Goal: Transaction & Acquisition: Subscribe to service/newsletter

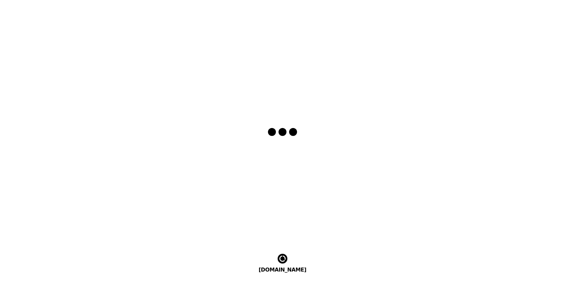
select select "en"
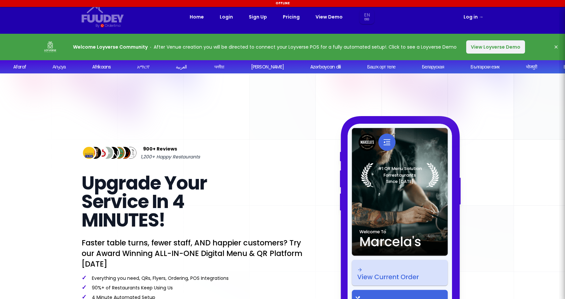
select select "en"
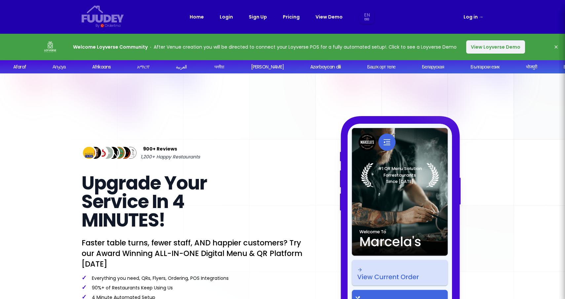
select select "en"
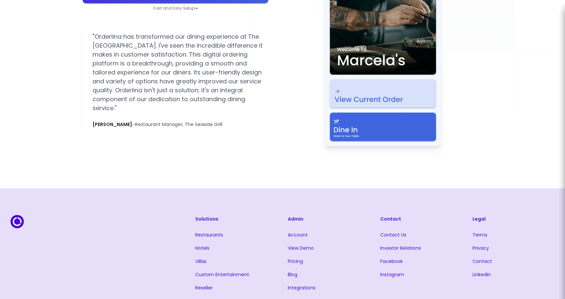
scroll to position [1248, 0]
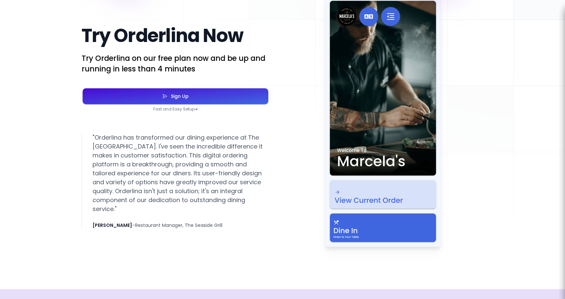
click at [193, 102] on button "Sign Up" at bounding box center [176, 96] width 186 height 16
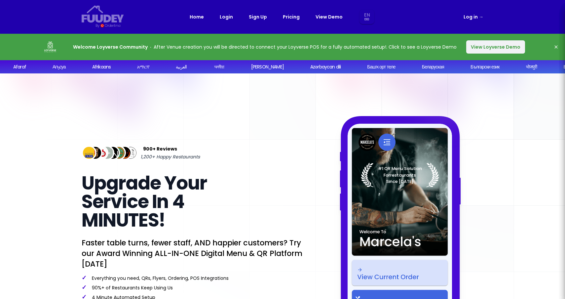
select select "en"
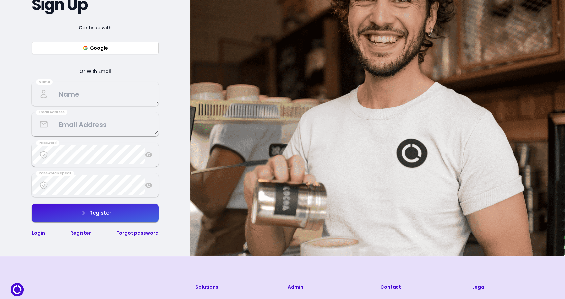
scroll to position [107, 0]
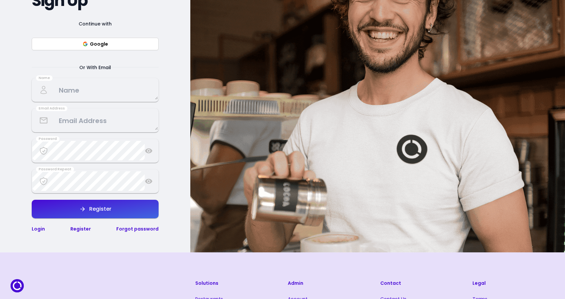
select select "en"
click at [103, 208] on div "Register" at bounding box center [98, 208] width 25 height 5
select select "en"
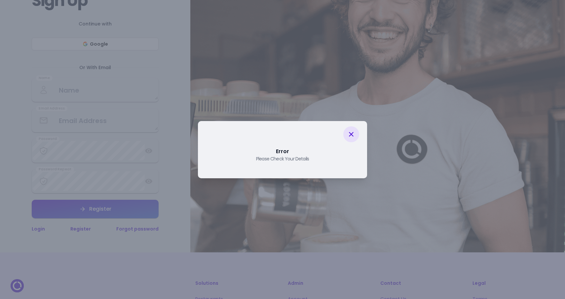
click at [350, 133] on icon at bounding box center [351, 134] width 5 height 5
select select "en"
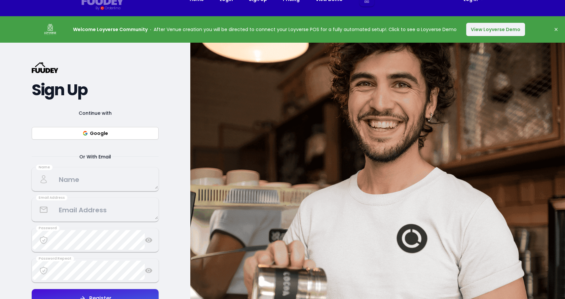
scroll to position [0, 0]
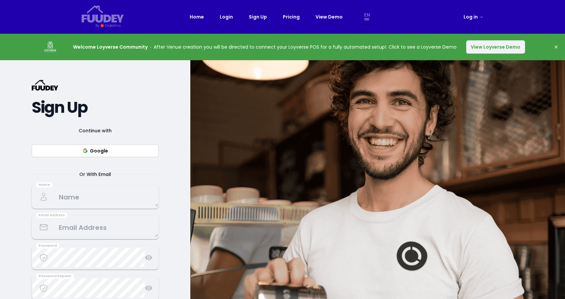
click at [294, 19] on link "Pricing" at bounding box center [291, 17] width 17 height 8
select select "en"
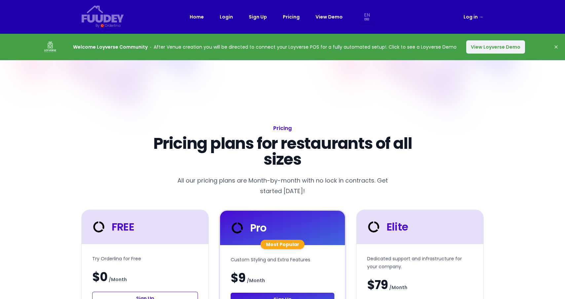
select select "en"
click at [503, 45] on button "View Loyverse Demo" at bounding box center [496, 46] width 59 height 13
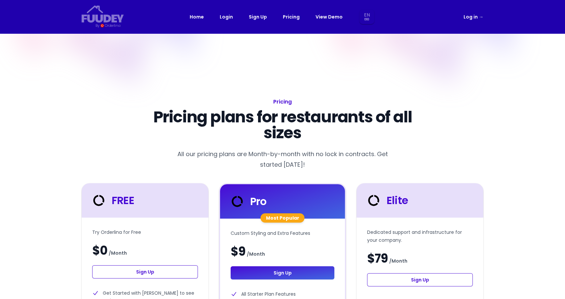
select select "en"
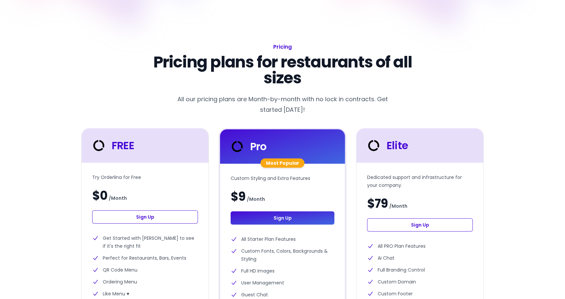
scroll to position [60, 0]
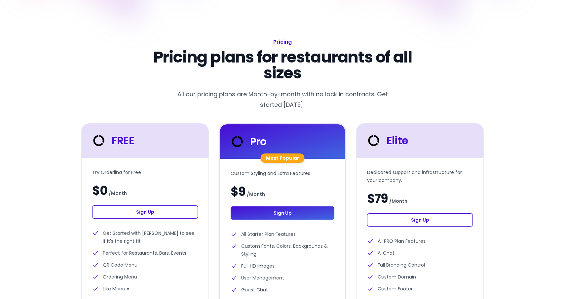
click at [177, 214] on link "Sign Up" at bounding box center [145, 211] width 106 height 13
select select "en"
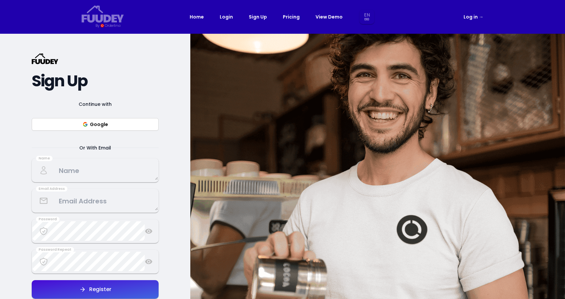
select select "en"
click at [103, 146] on span "Or With Email" at bounding box center [95, 148] width 48 height 8
click at [109, 125] on button "Google" at bounding box center [95, 124] width 127 height 13
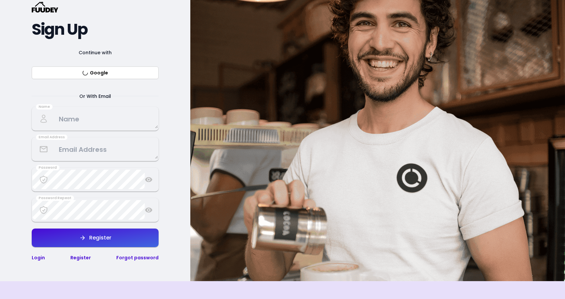
scroll to position [51, 0]
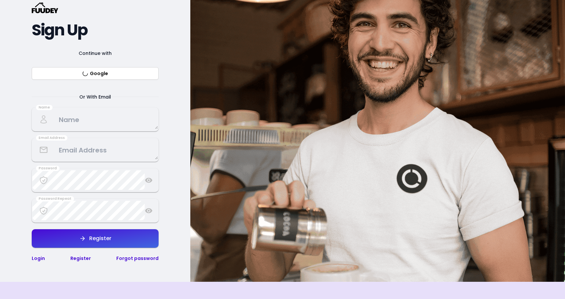
select select "en"
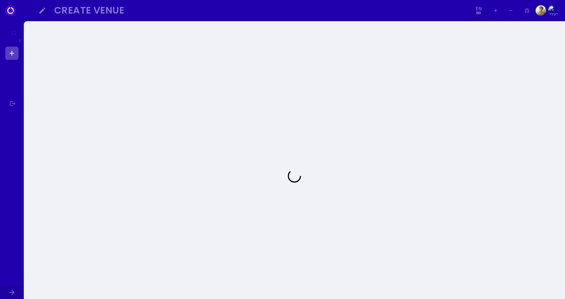
select select "en"
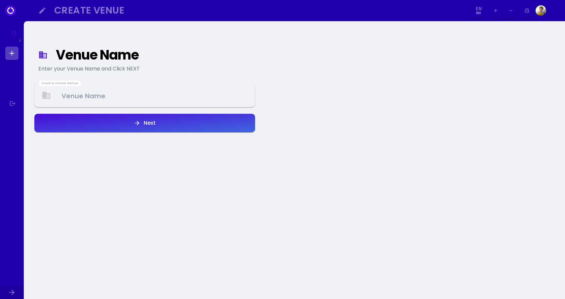
click at [111, 96] on Venue at bounding box center [145, 96] width 220 height 20
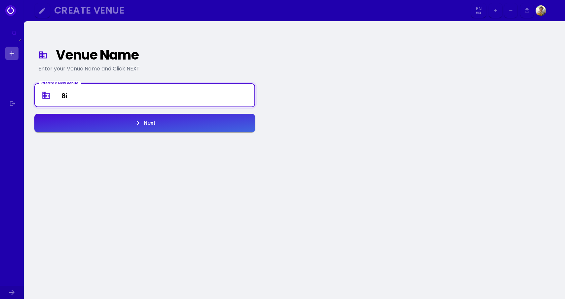
type Venue "8"
type Venue "ครัวซังกุง"
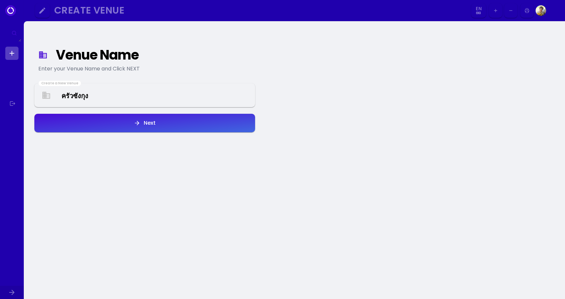
click at [112, 128] on button "Next" at bounding box center [144, 123] width 221 height 19
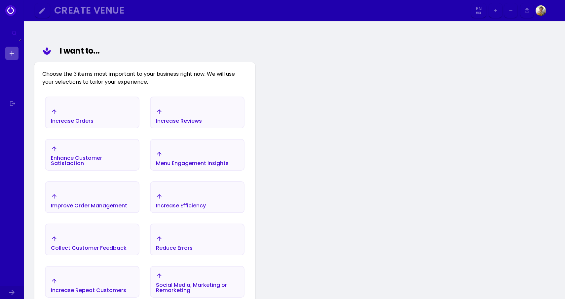
scroll to position [77, 0]
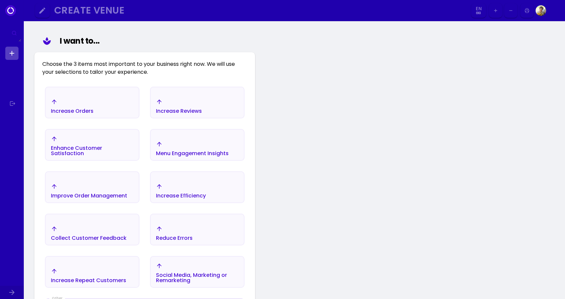
click at [112, 108] on div "Increase Orders" at bounding box center [92, 106] width 93 height 23
click at [107, 148] on div "Enhance Customer Satisfaction" at bounding box center [92, 150] width 83 height 11
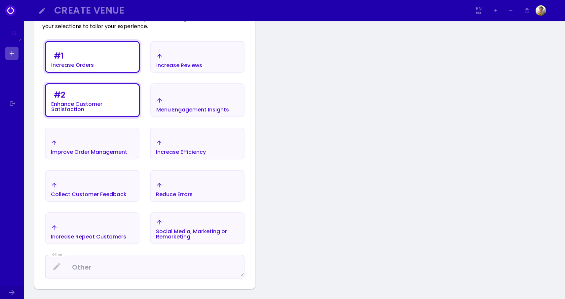
scroll to position [126, 0]
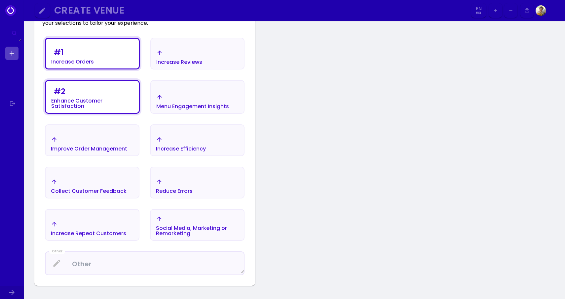
click at [175, 179] on div "Reduce Errors" at bounding box center [174, 186] width 37 height 15
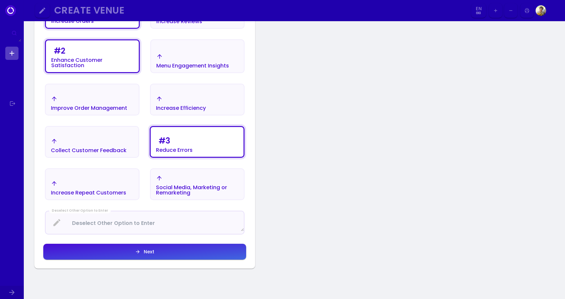
scroll to position [167, 0]
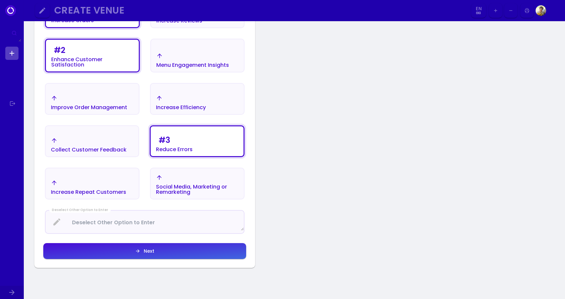
click at [168, 250] on button "Next" at bounding box center [144, 251] width 203 height 16
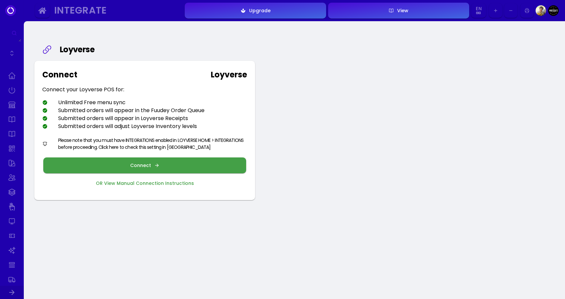
click at [171, 168] on button "Connect" at bounding box center [144, 165] width 203 height 16
